Goal: Information Seeking & Learning: Find specific fact

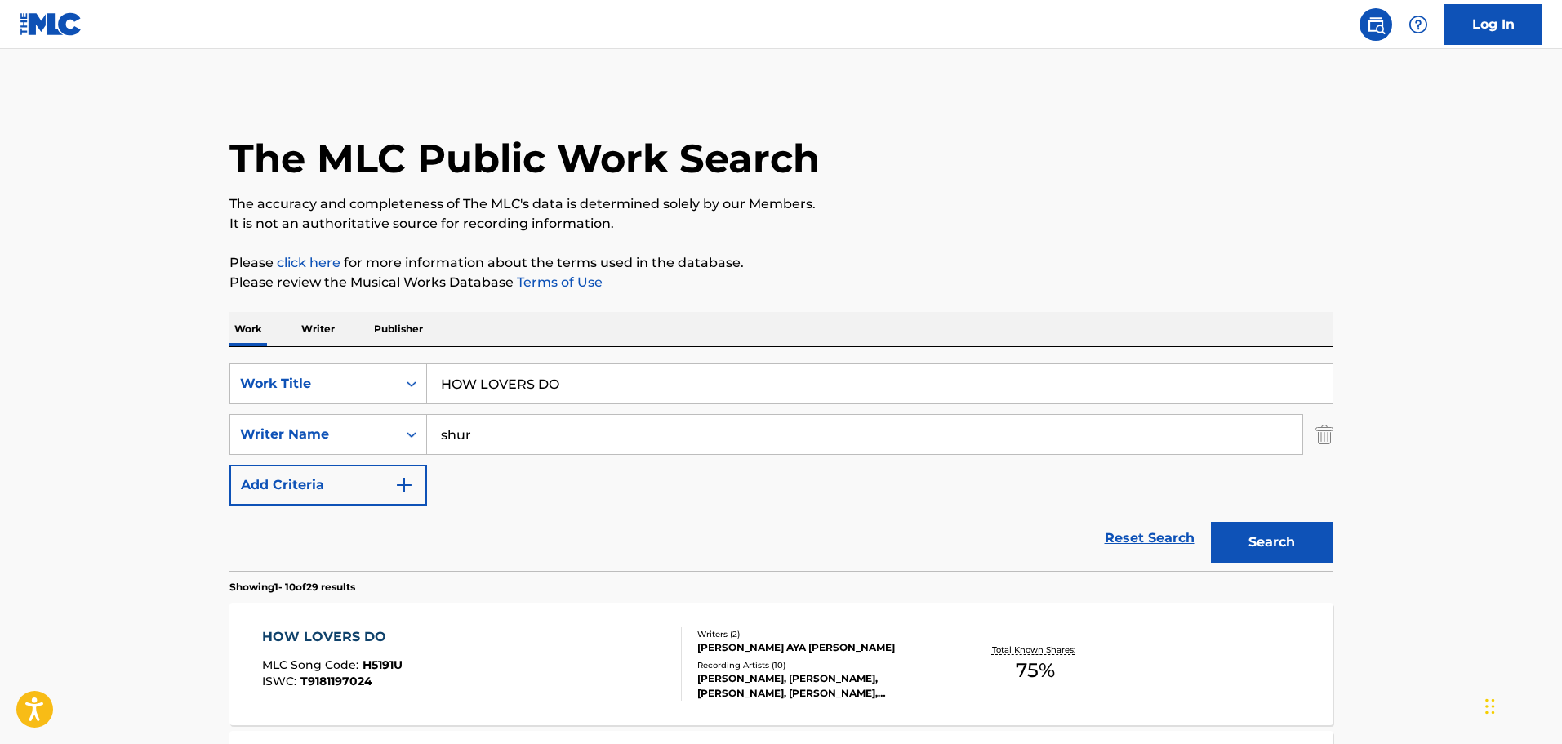
click at [506, 387] on input "HOW LOVERS DO" at bounding box center [879, 383] width 905 height 39
paste input "UNGRY STILL"
click at [1264, 537] on button "Search" at bounding box center [1272, 542] width 122 height 41
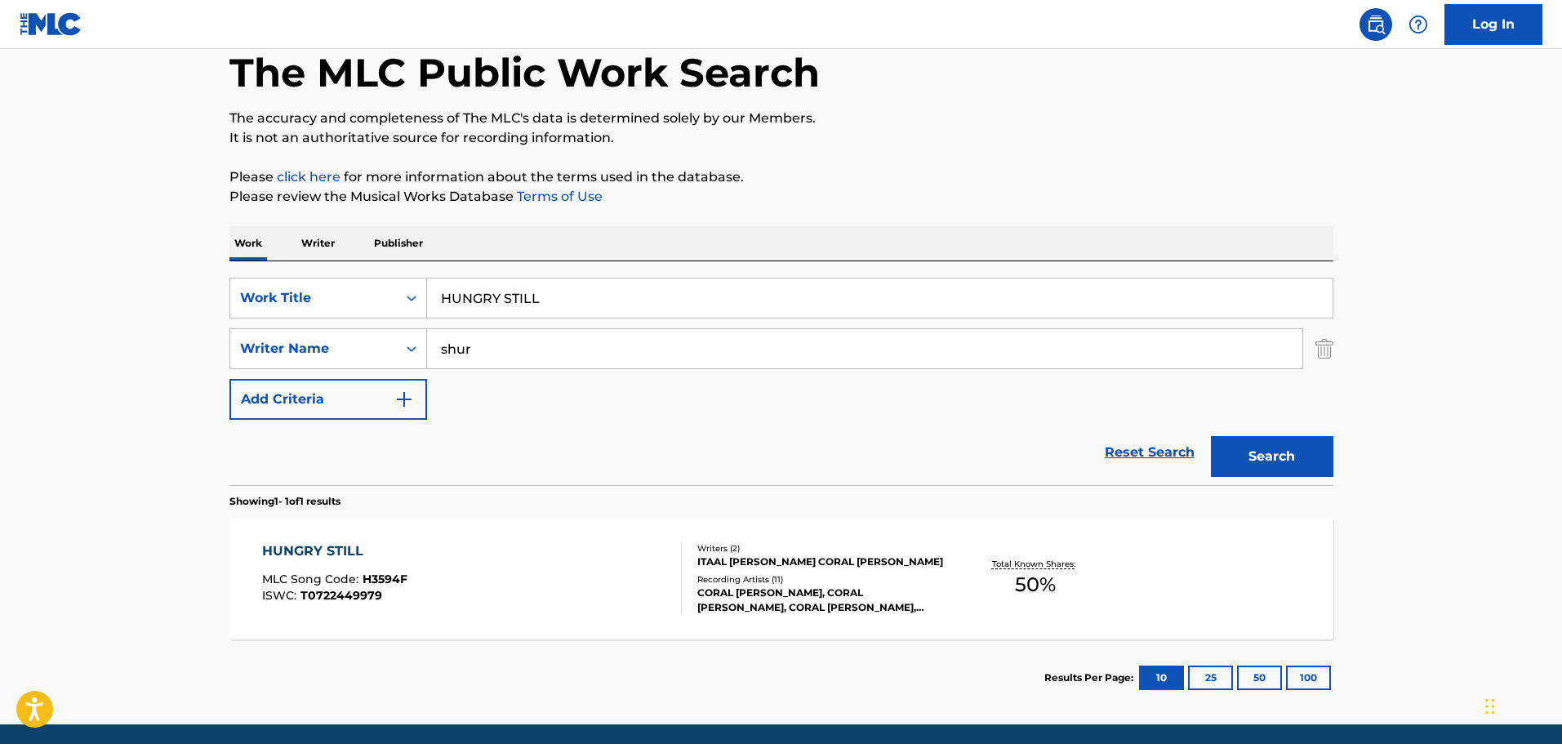
scroll to position [144, 0]
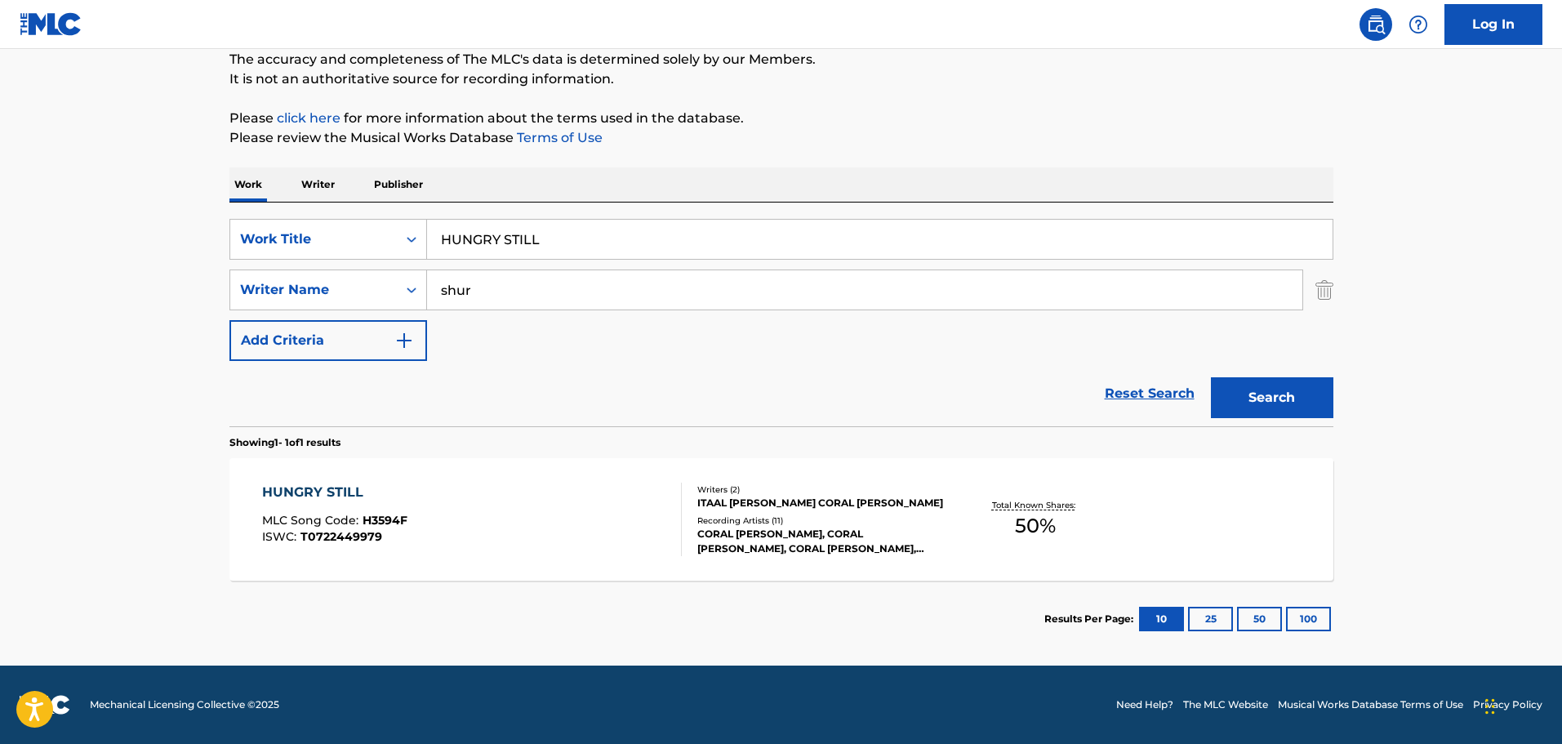
click at [469, 237] on input "HUNGRY STILL" at bounding box center [879, 239] width 905 height 39
paste input "I AM"
type input "I AM"
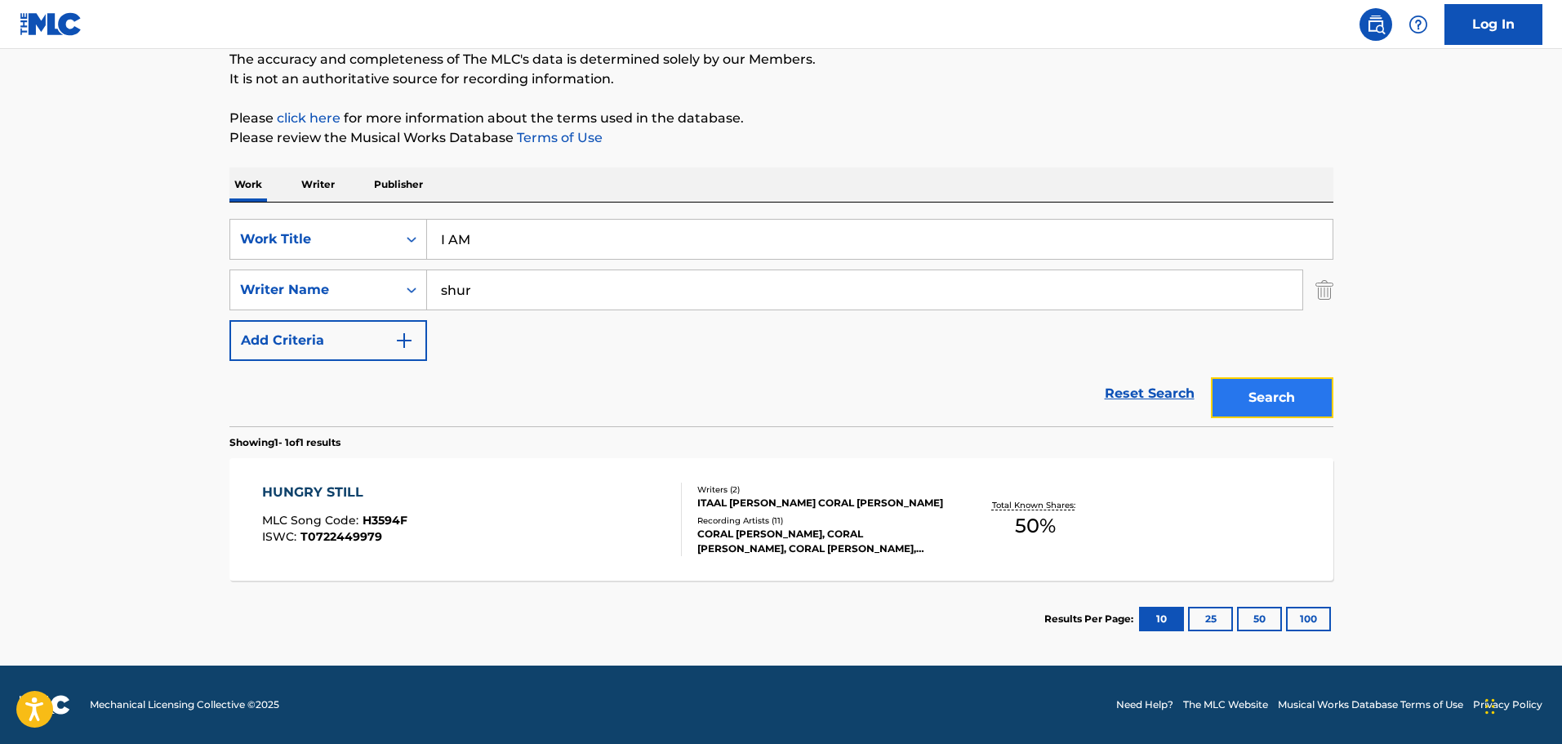
click at [1256, 398] on button "Search" at bounding box center [1272, 397] width 122 height 41
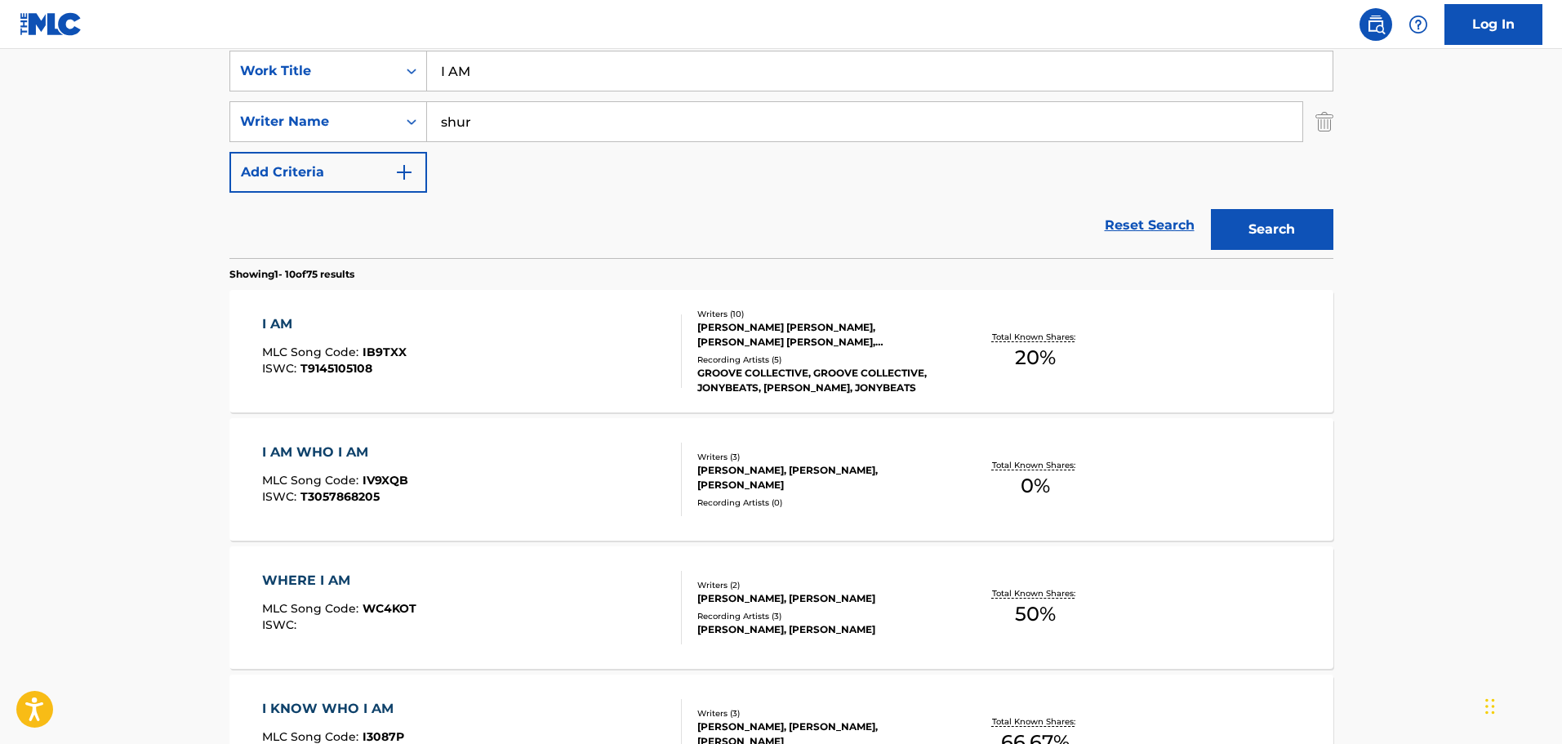
scroll to position [308, 0]
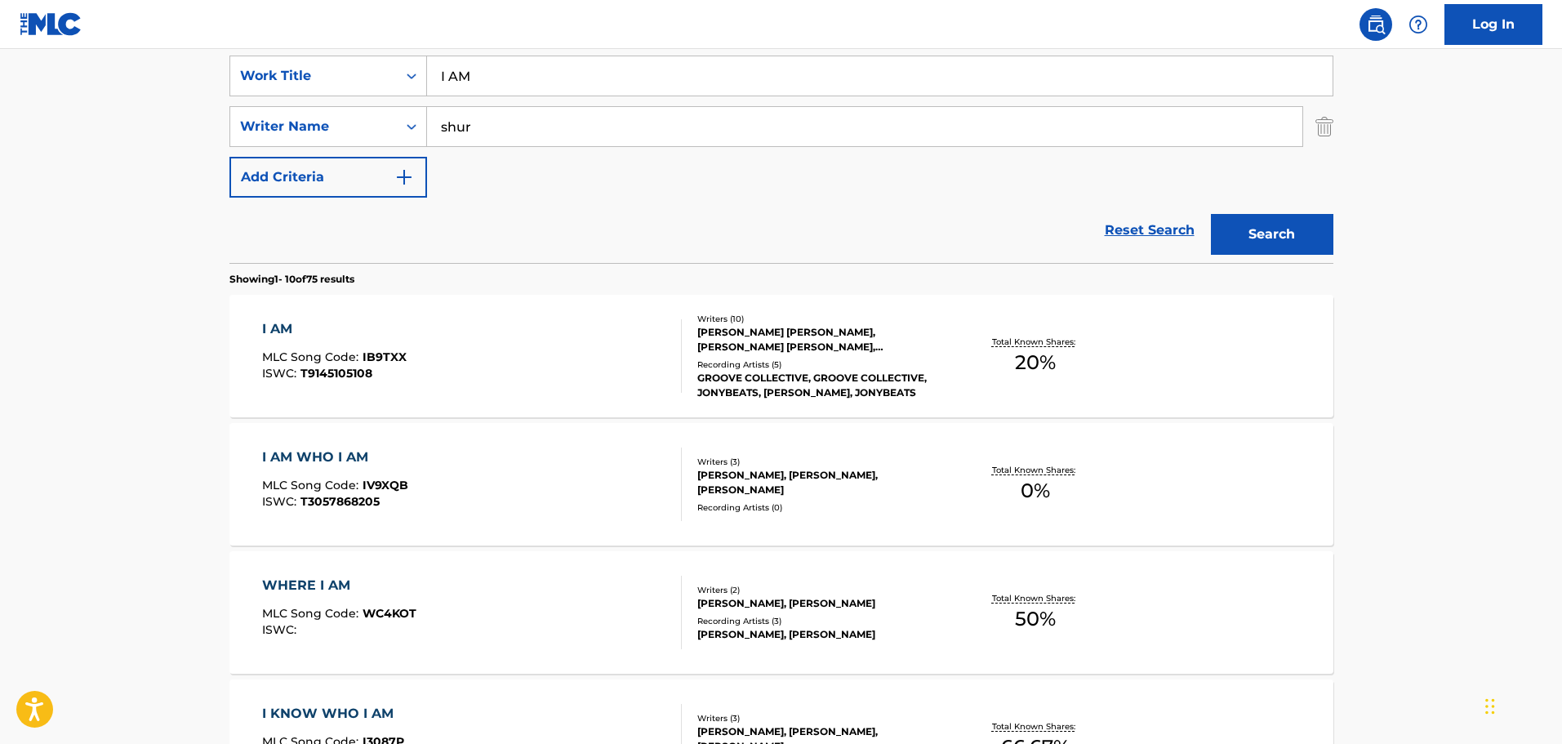
click at [283, 325] on div "I AM" at bounding box center [334, 329] width 144 height 20
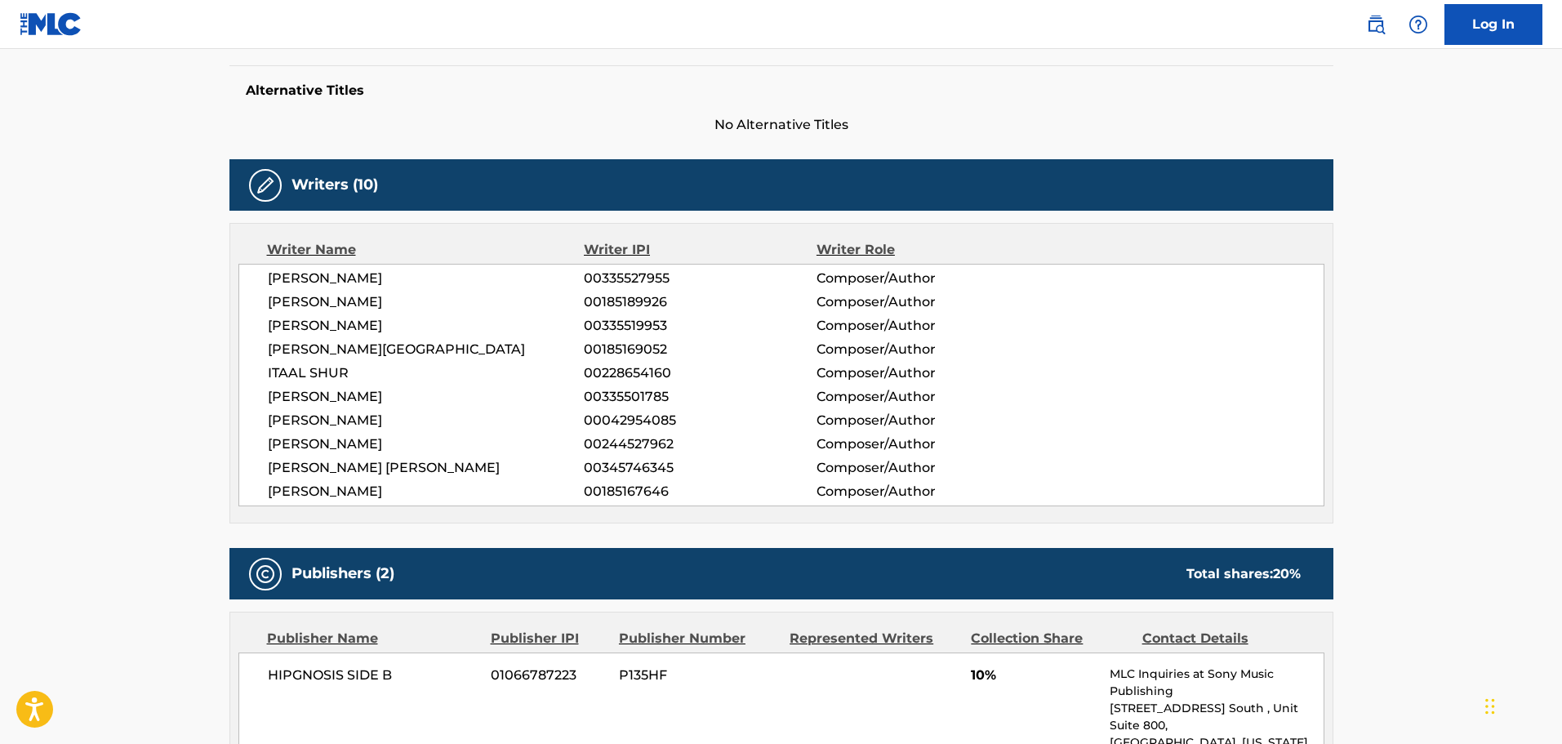
scroll to position [11, 0]
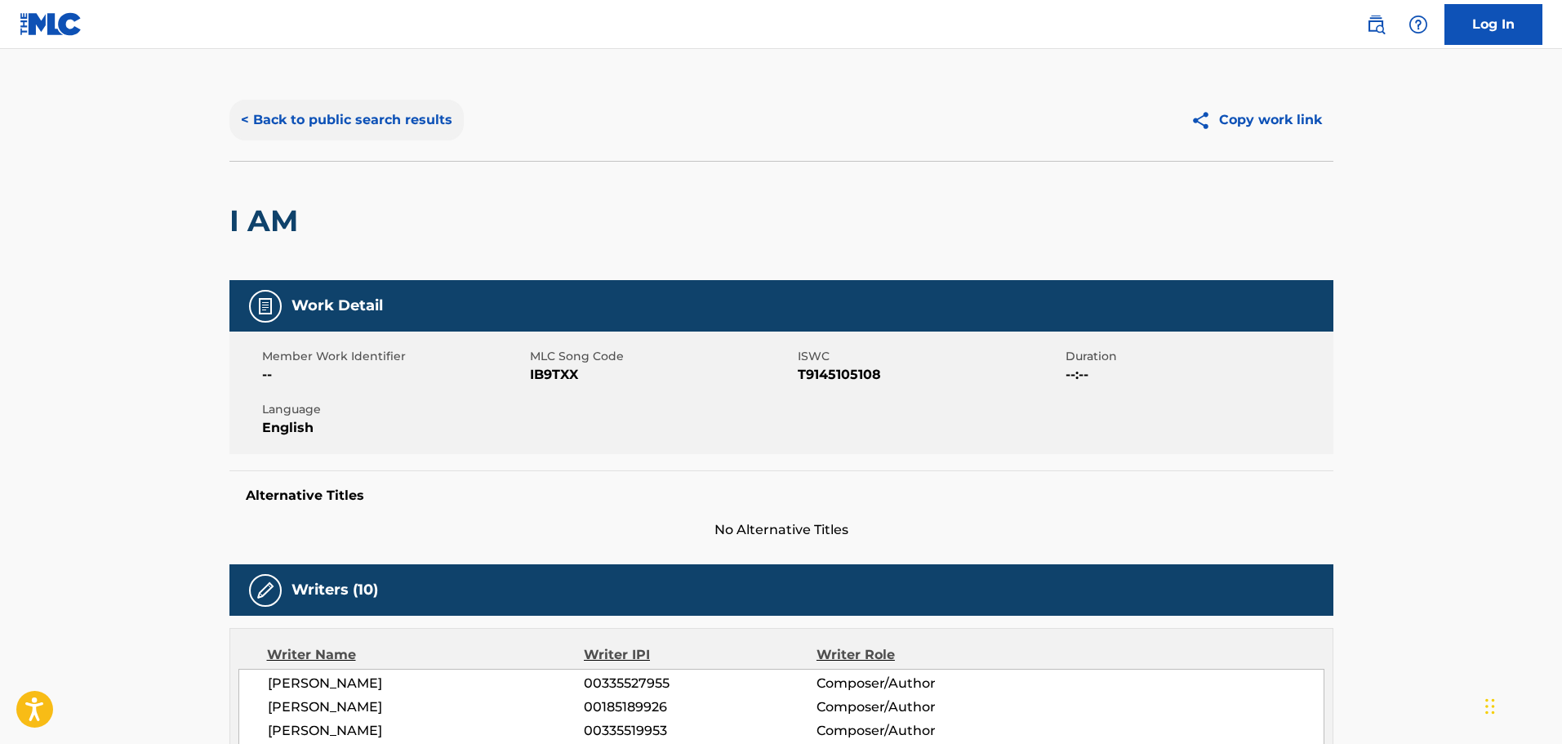
click at [401, 118] on button "< Back to public search results" at bounding box center [346, 120] width 234 height 41
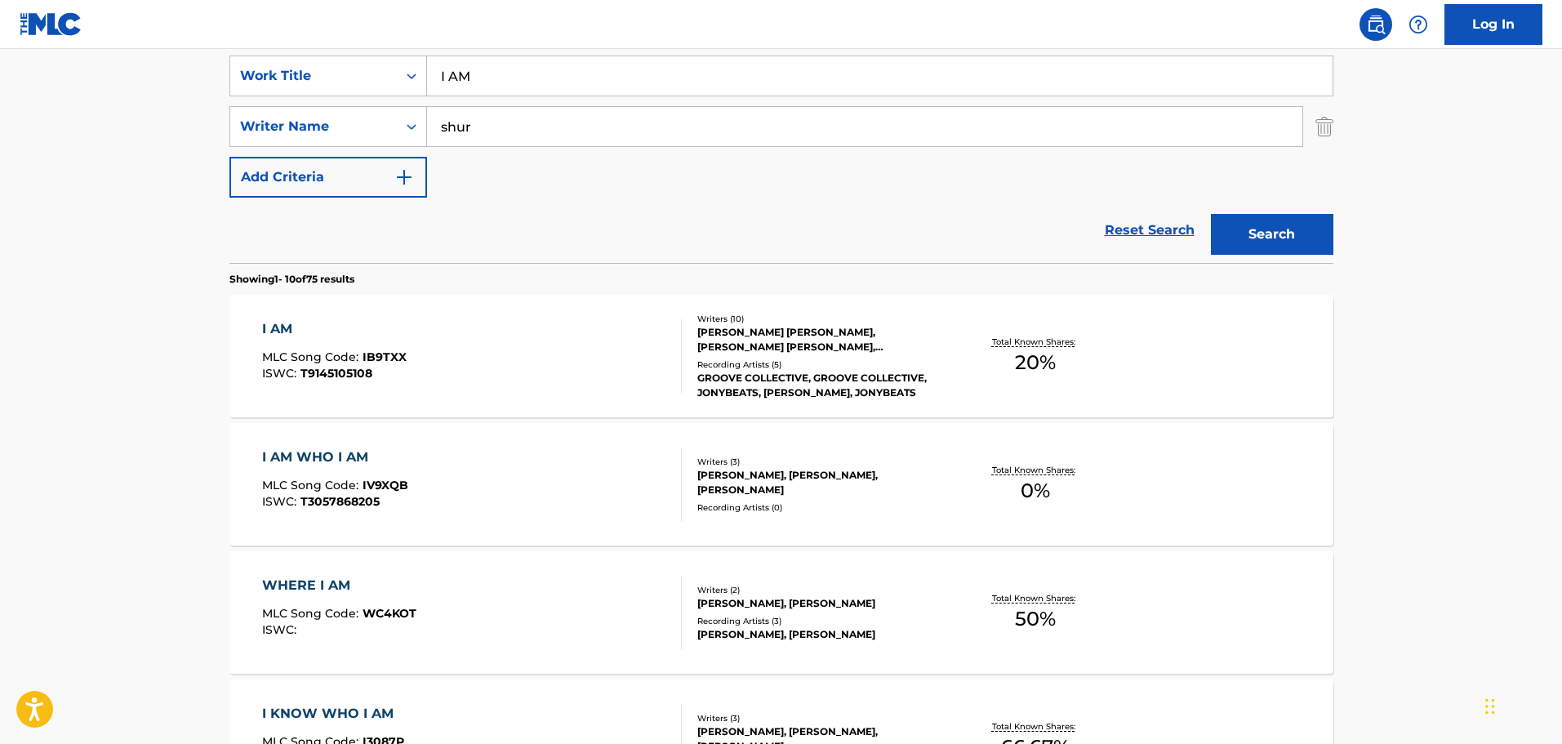
click at [455, 78] on input "I AM" at bounding box center [879, 75] width 905 height 39
paste input "KNOW THAT I'LL GET YOUR LOVE (TONIGHT)"
type input "I KNOW THAT I'LL GET YOUR LOVE (TONIGHT)"
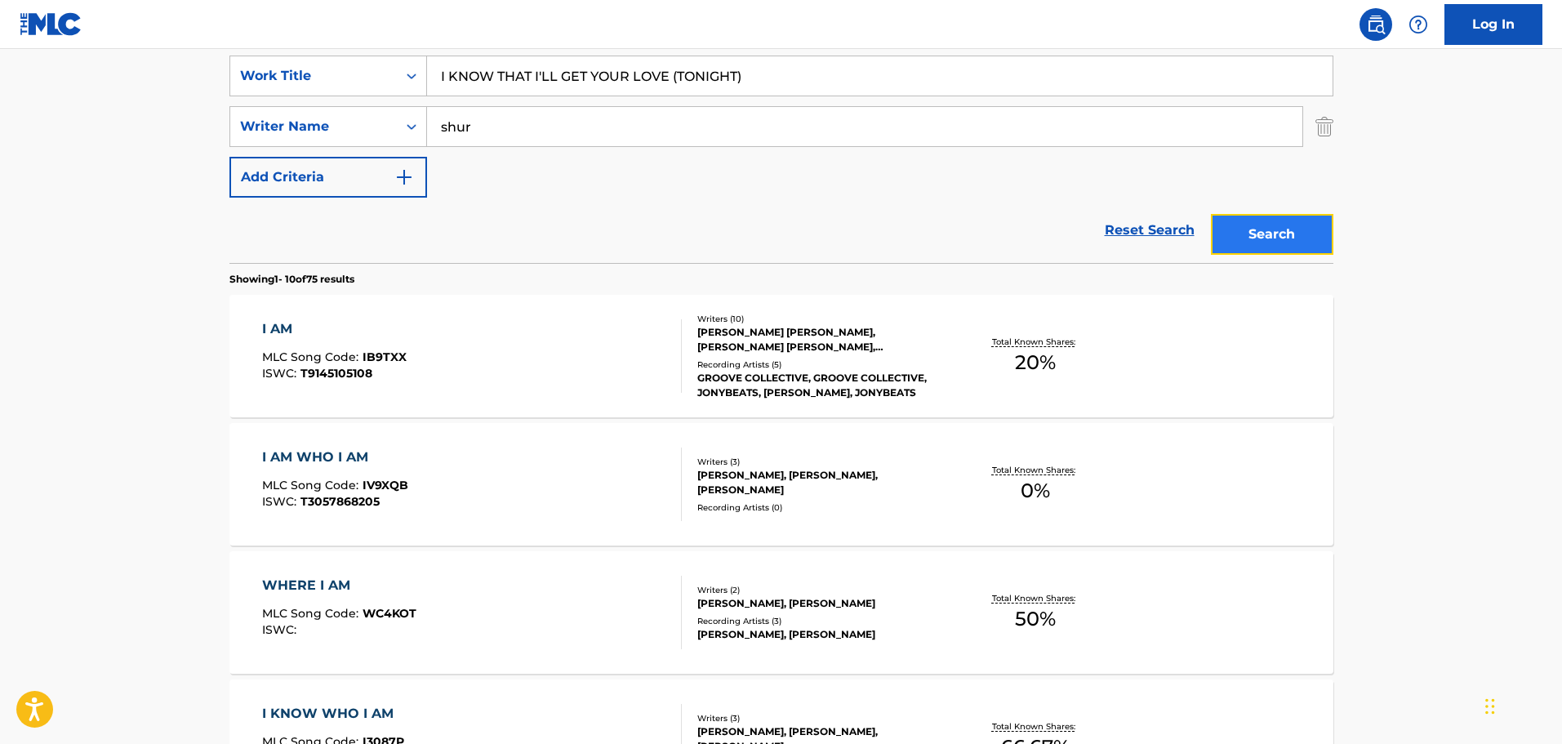
click at [1269, 224] on button "Search" at bounding box center [1272, 234] width 122 height 41
